Goal: Find specific page/section: Find specific page/section

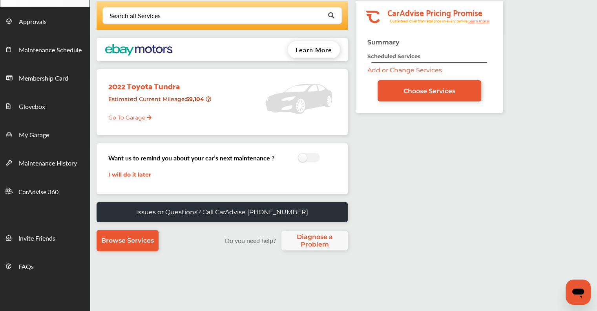
scroll to position [35, 0]
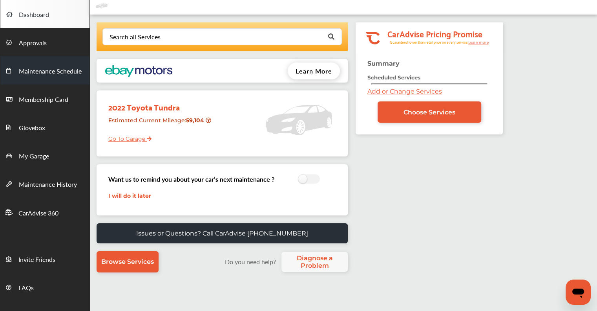
click at [53, 72] on span "Maintenance Schedule" at bounding box center [50, 71] width 63 height 10
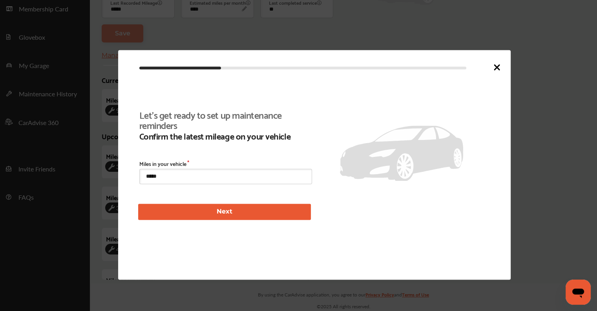
scroll to position [179, 0]
click at [500, 65] on icon at bounding box center [497, 66] width 9 height 9
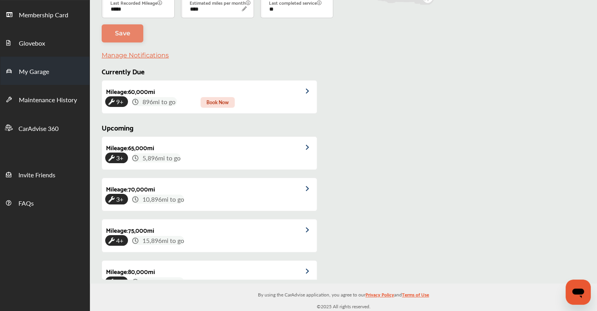
click at [30, 75] on span "My Garage" at bounding box center [34, 72] width 30 height 10
